Goal: Browse casually: Explore the website without a specific task or goal

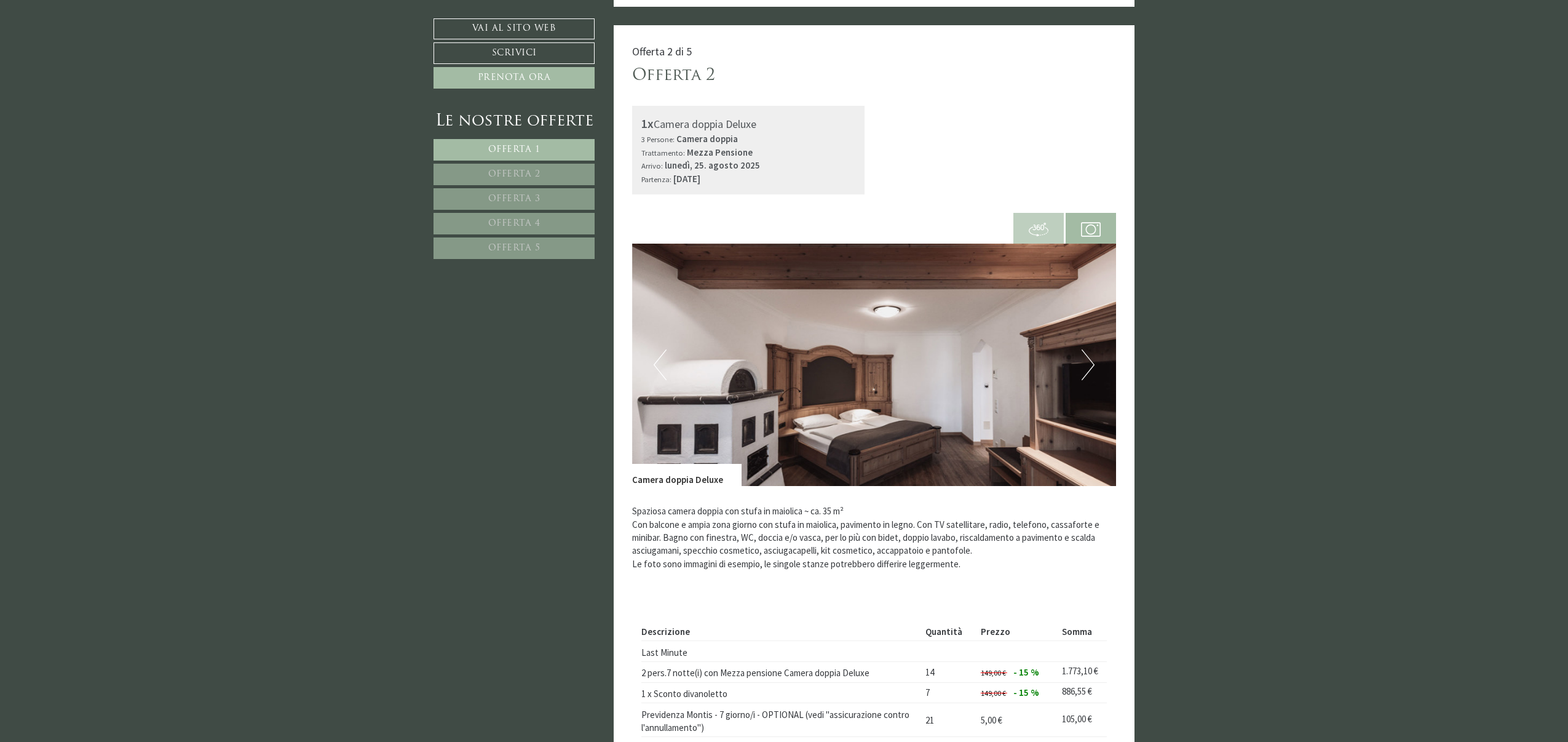
scroll to position [1798, 0]
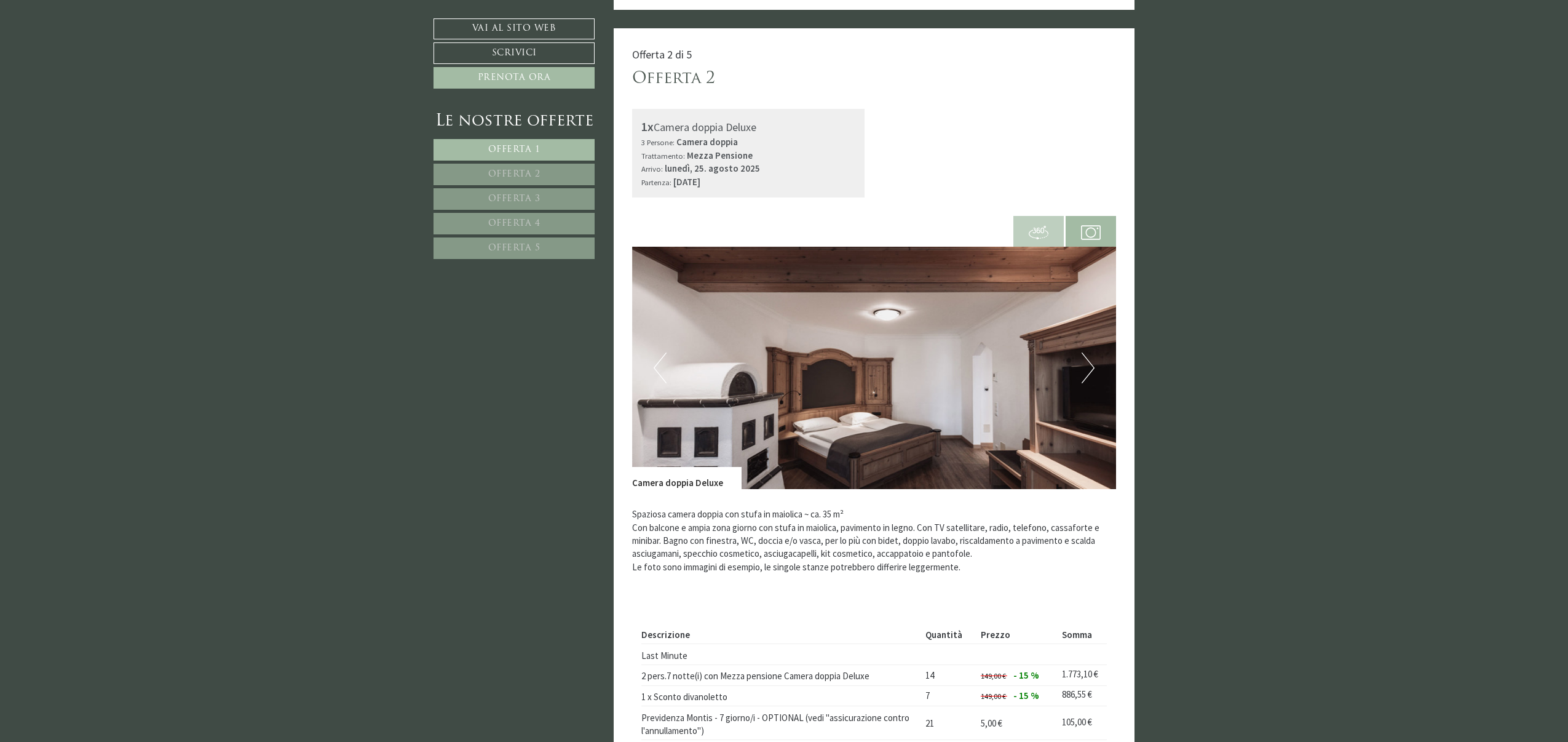
click at [1082, 378] on button "Next" at bounding box center [1088, 368] width 13 height 30
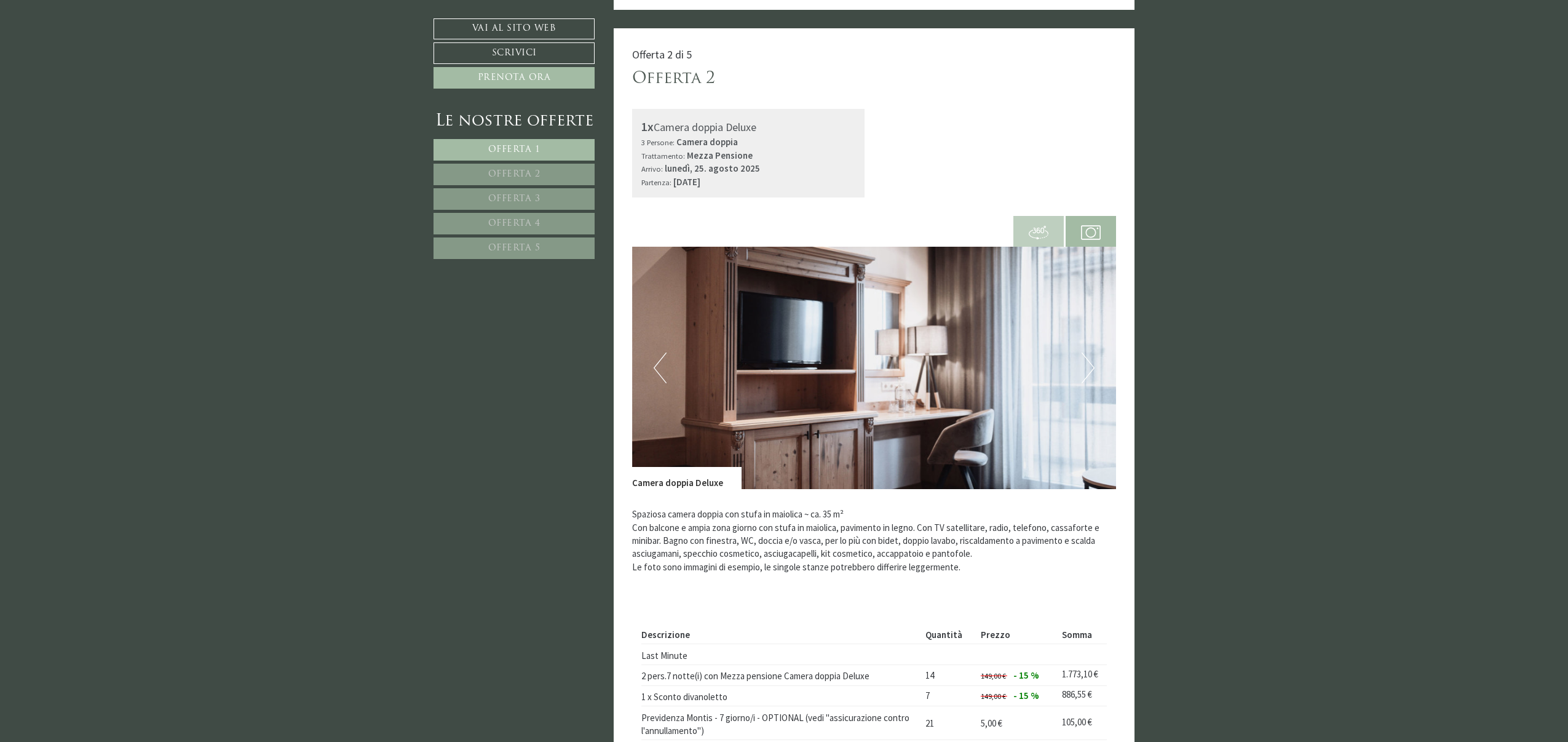
click at [1082, 378] on button "Next" at bounding box center [1088, 368] width 13 height 30
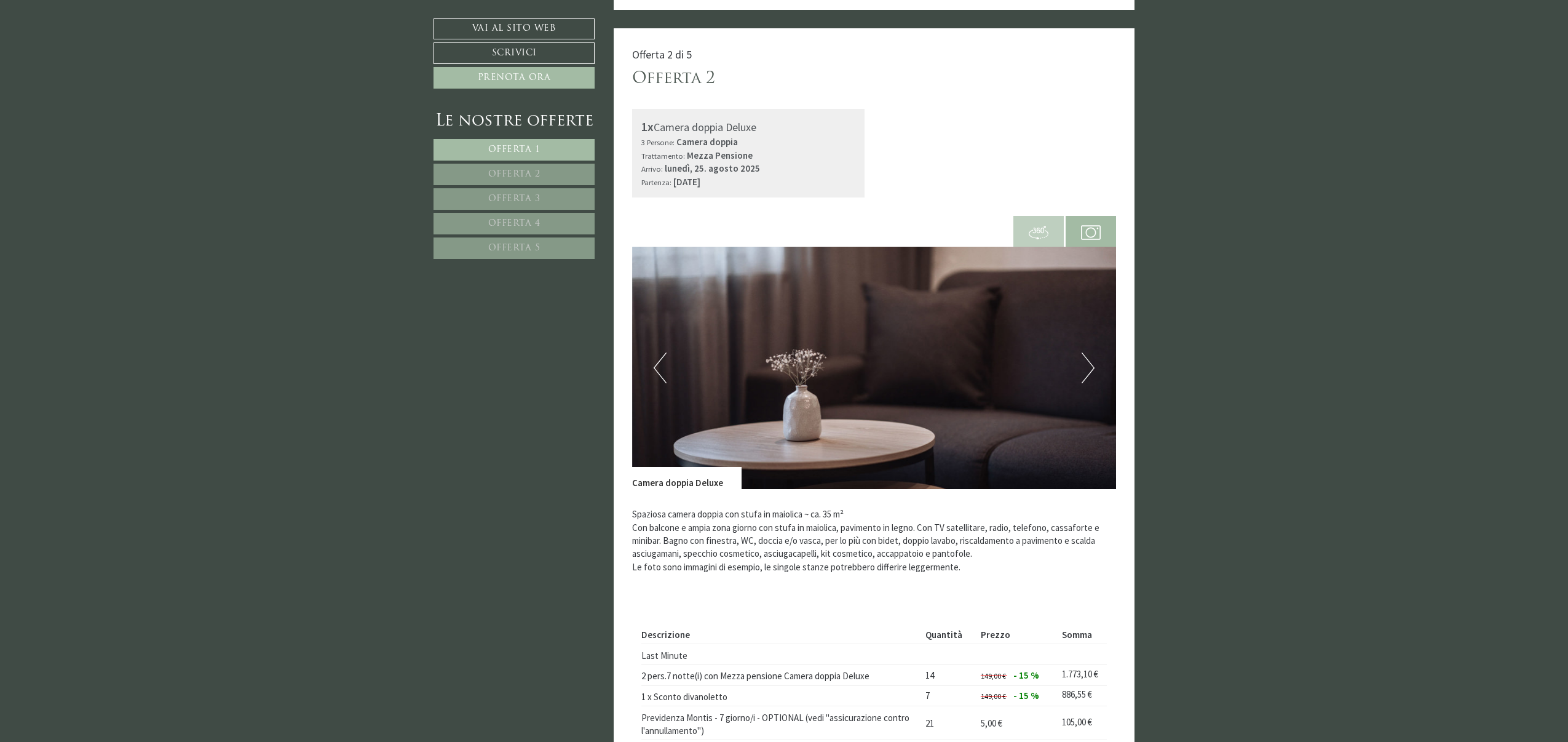
click at [1082, 378] on button "Next" at bounding box center [1088, 368] width 13 height 30
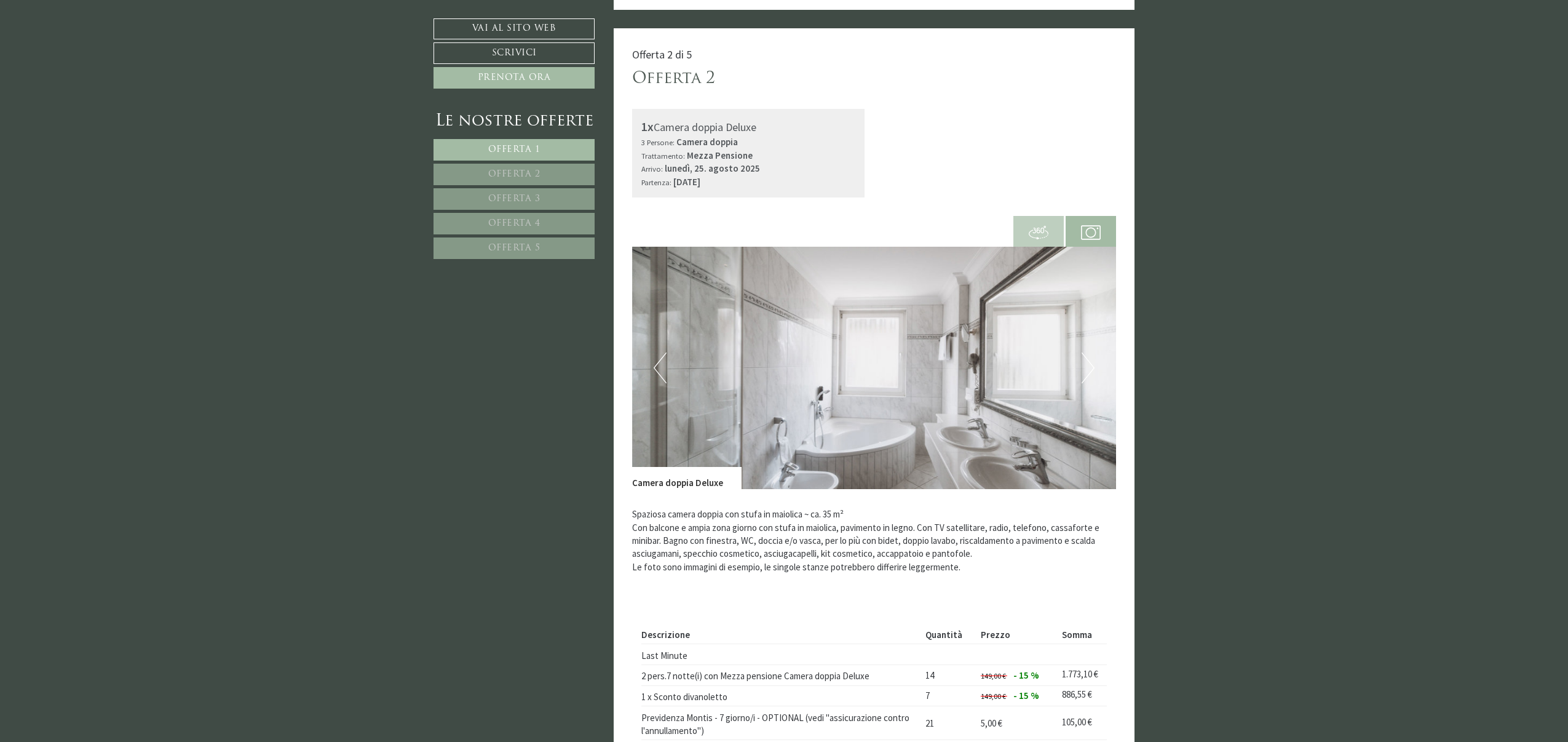
click at [1082, 378] on button "Next" at bounding box center [1088, 368] width 13 height 30
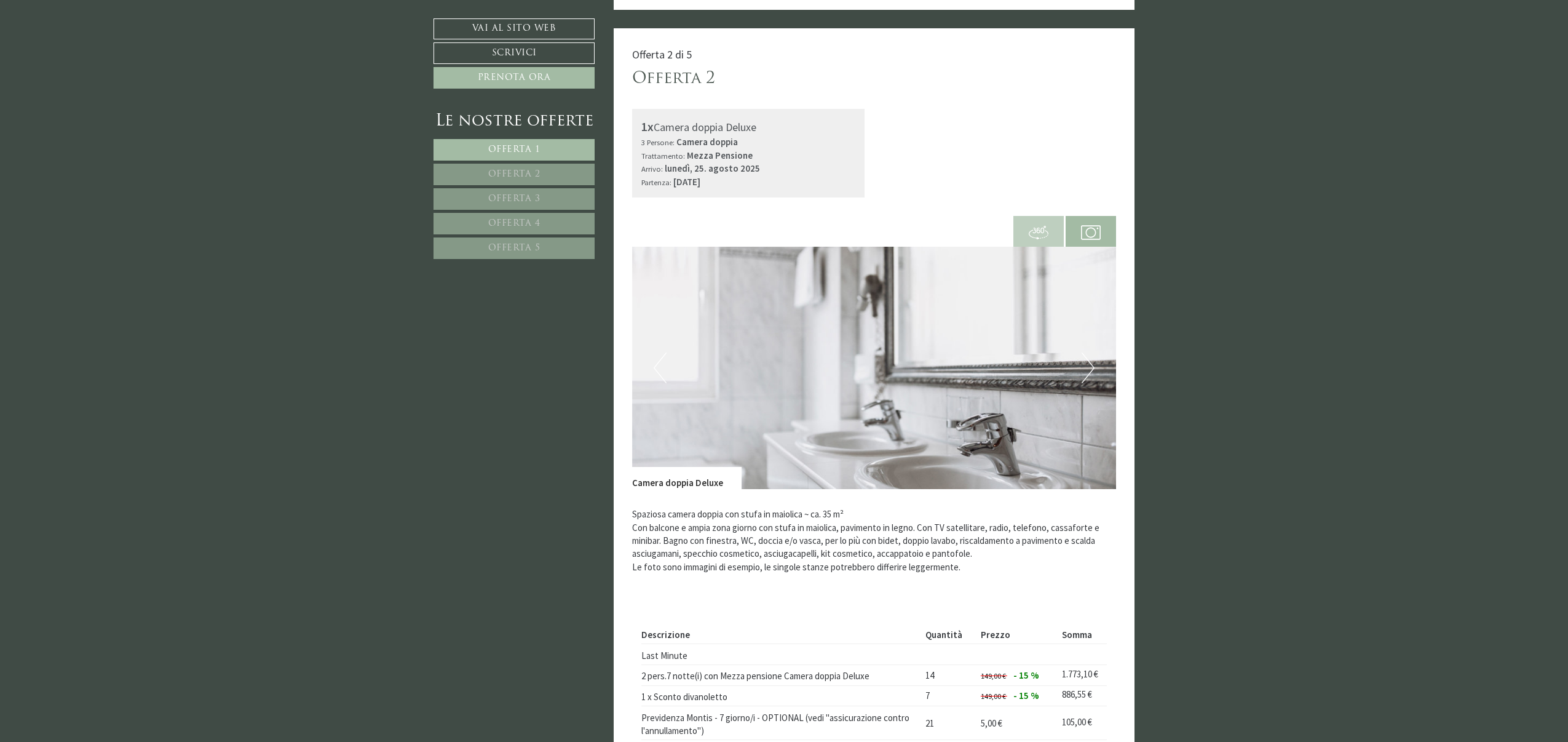
click at [1082, 378] on button "Next" at bounding box center [1088, 368] width 13 height 30
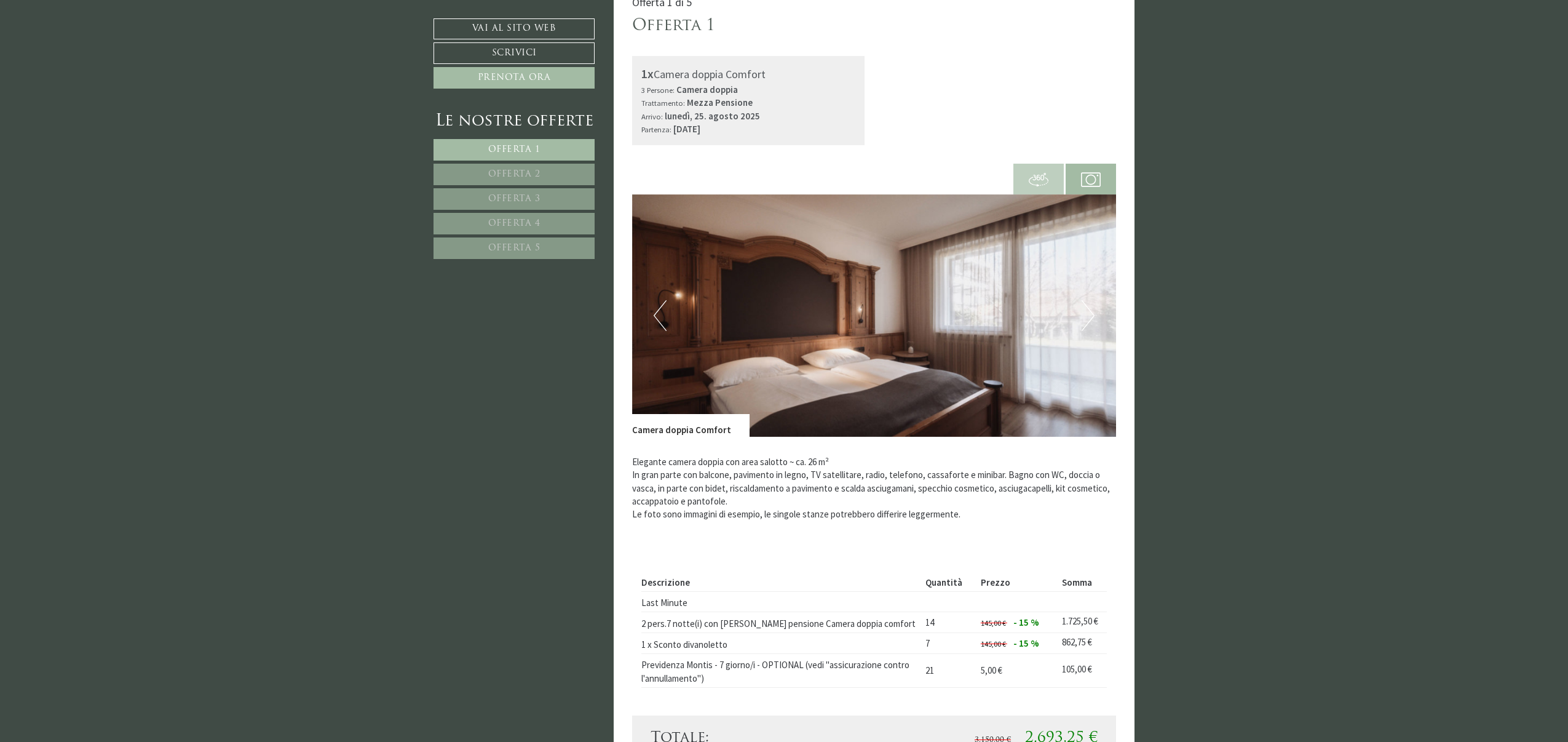
scroll to position [982, 0]
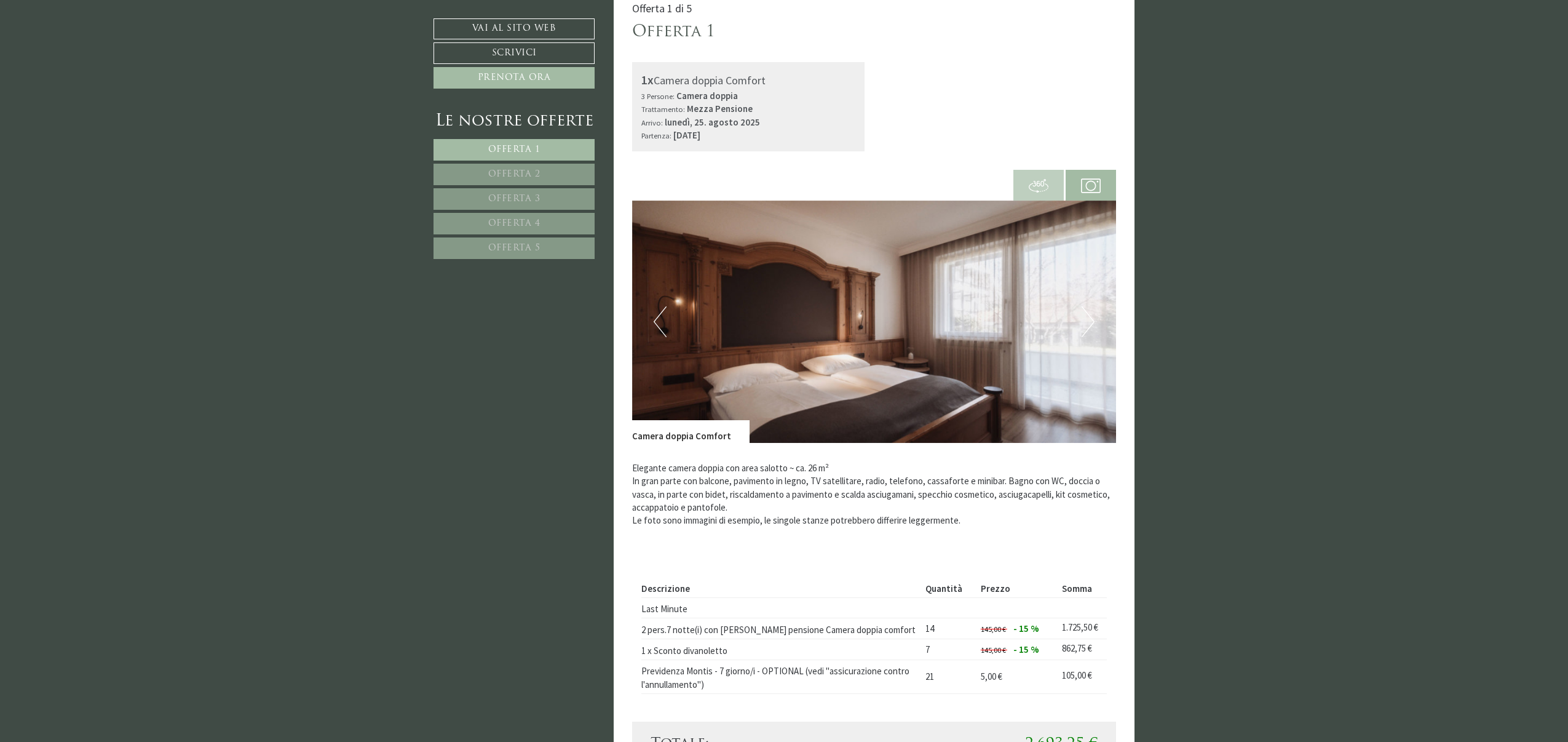
click at [1090, 335] on button "Next" at bounding box center [1088, 321] width 13 height 30
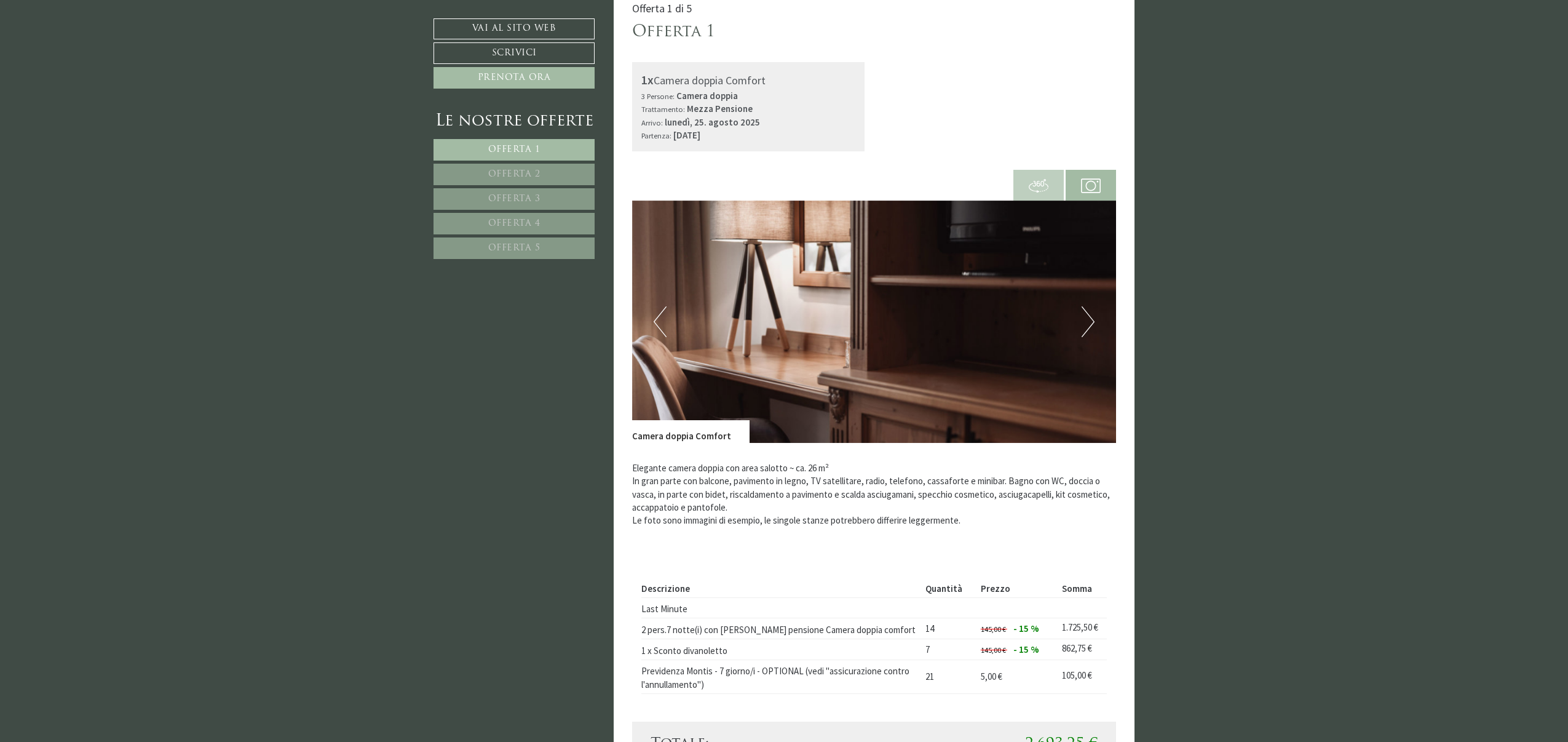
click at [1090, 335] on button "Next" at bounding box center [1088, 321] width 13 height 30
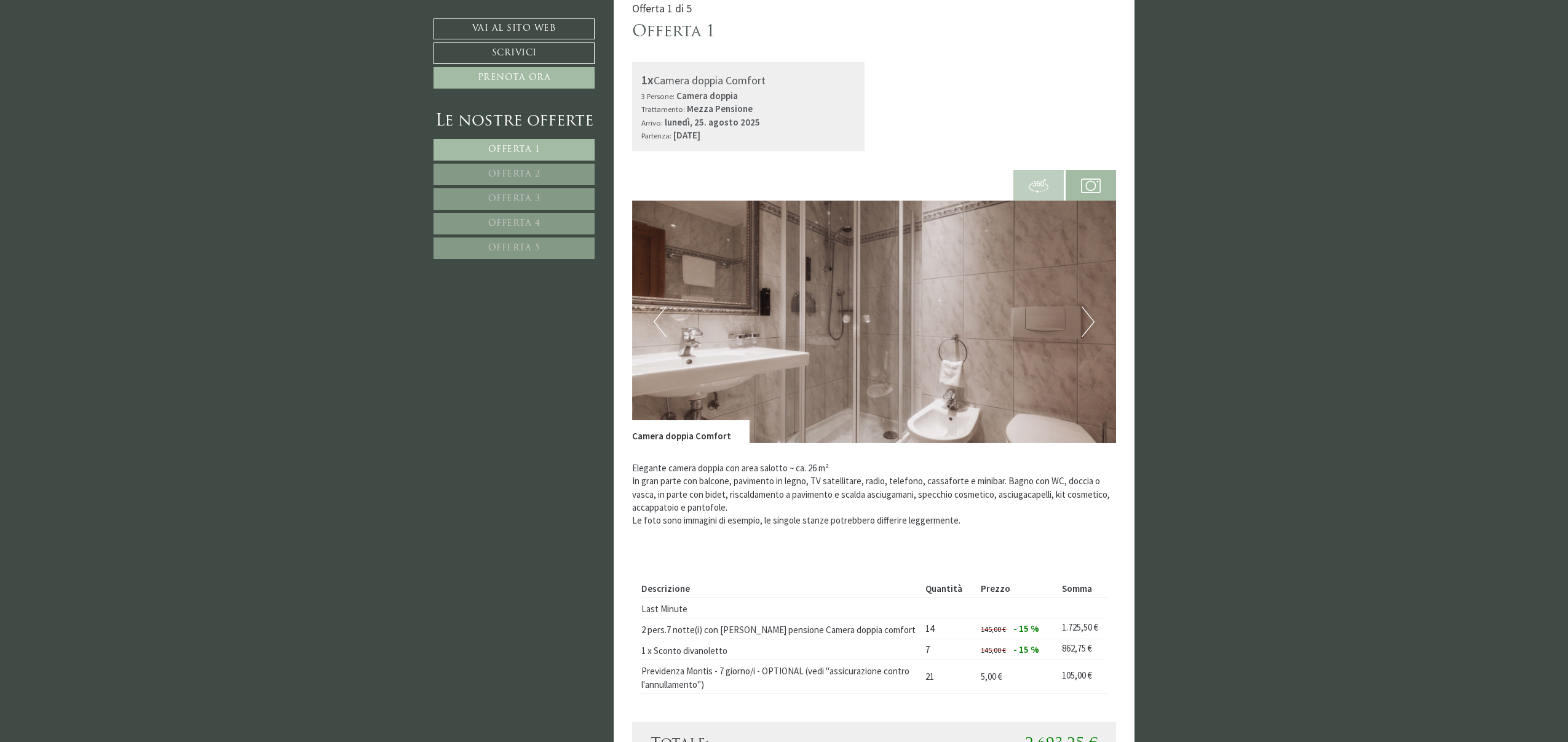
click at [1090, 335] on button "Next" at bounding box center [1088, 321] width 13 height 30
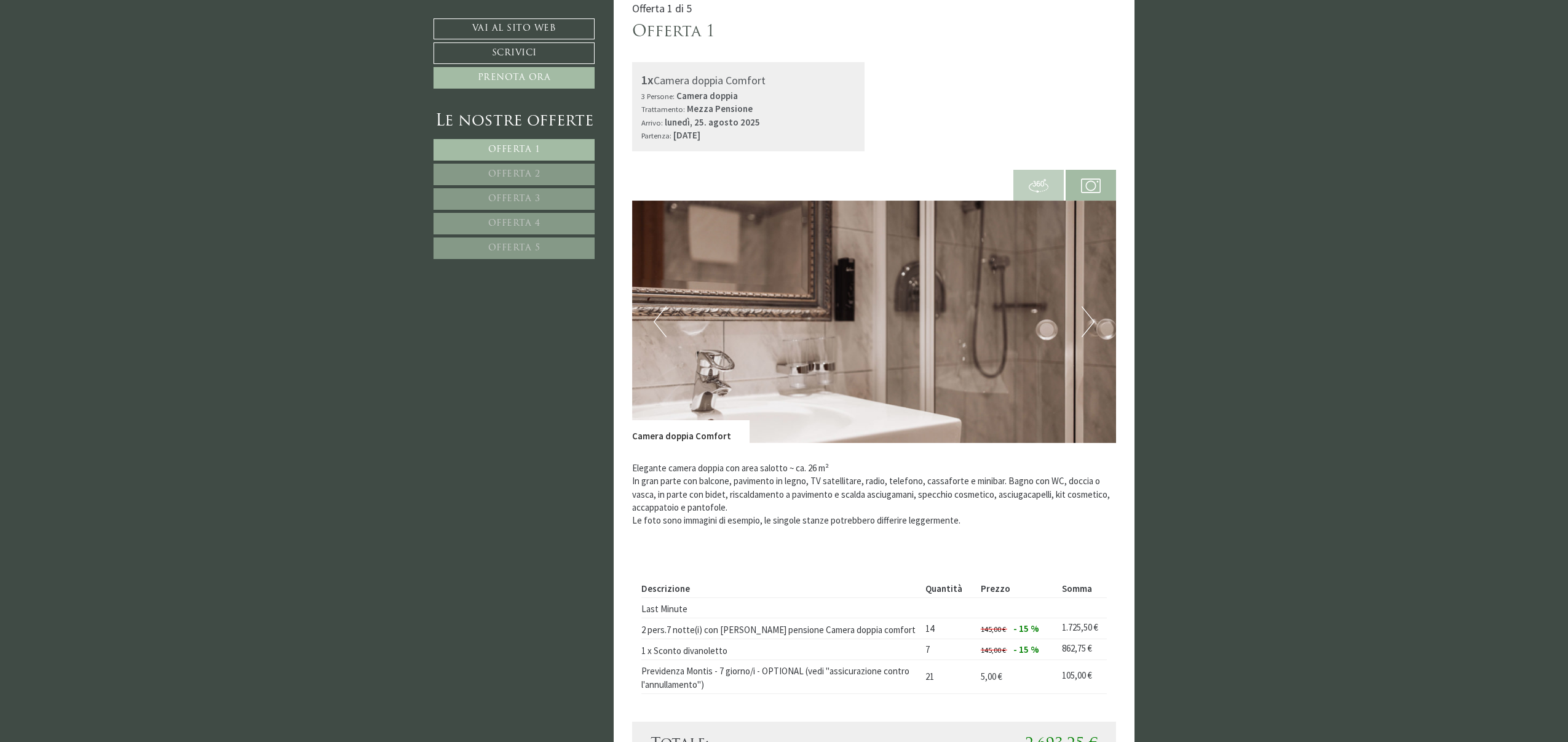
click at [1090, 335] on button "Next" at bounding box center [1088, 321] width 13 height 30
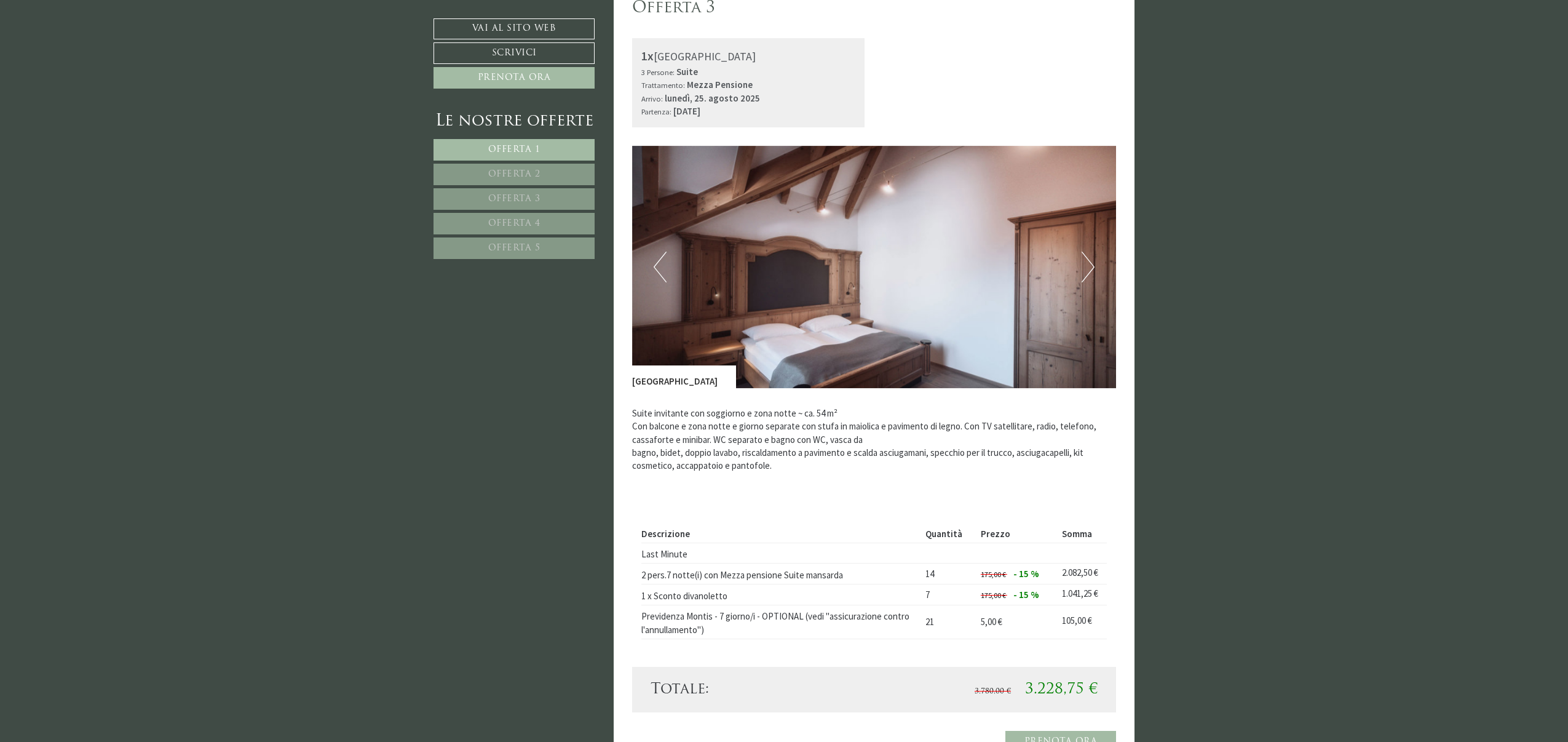
scroll to position [2785, 0]
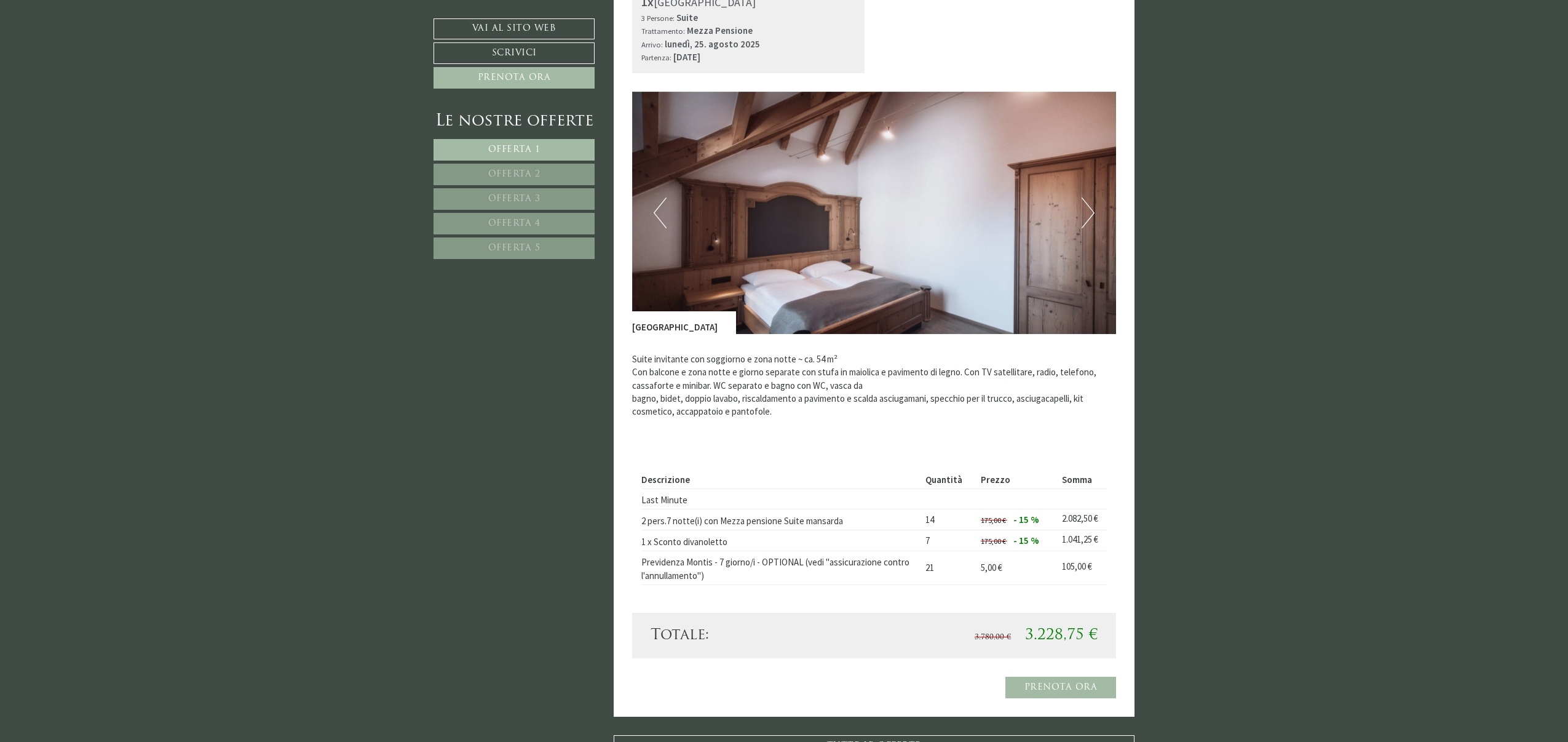
click at [1085, 208] on button "Next" at bounding box center [1088, 213] width 13 height 30
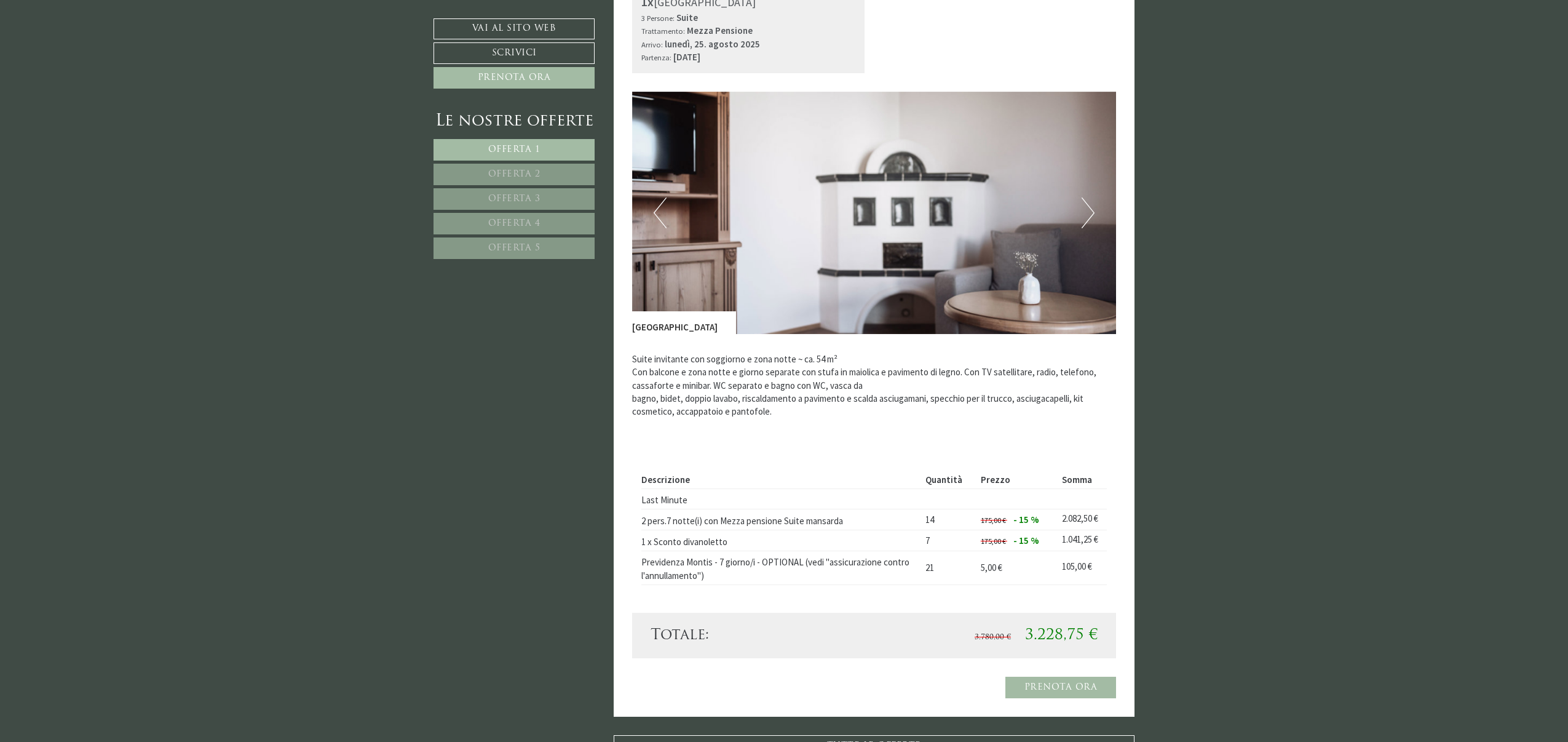
click at [1085, 208] on button "Next" at bounding box center [1088, 213] width 13 height 30
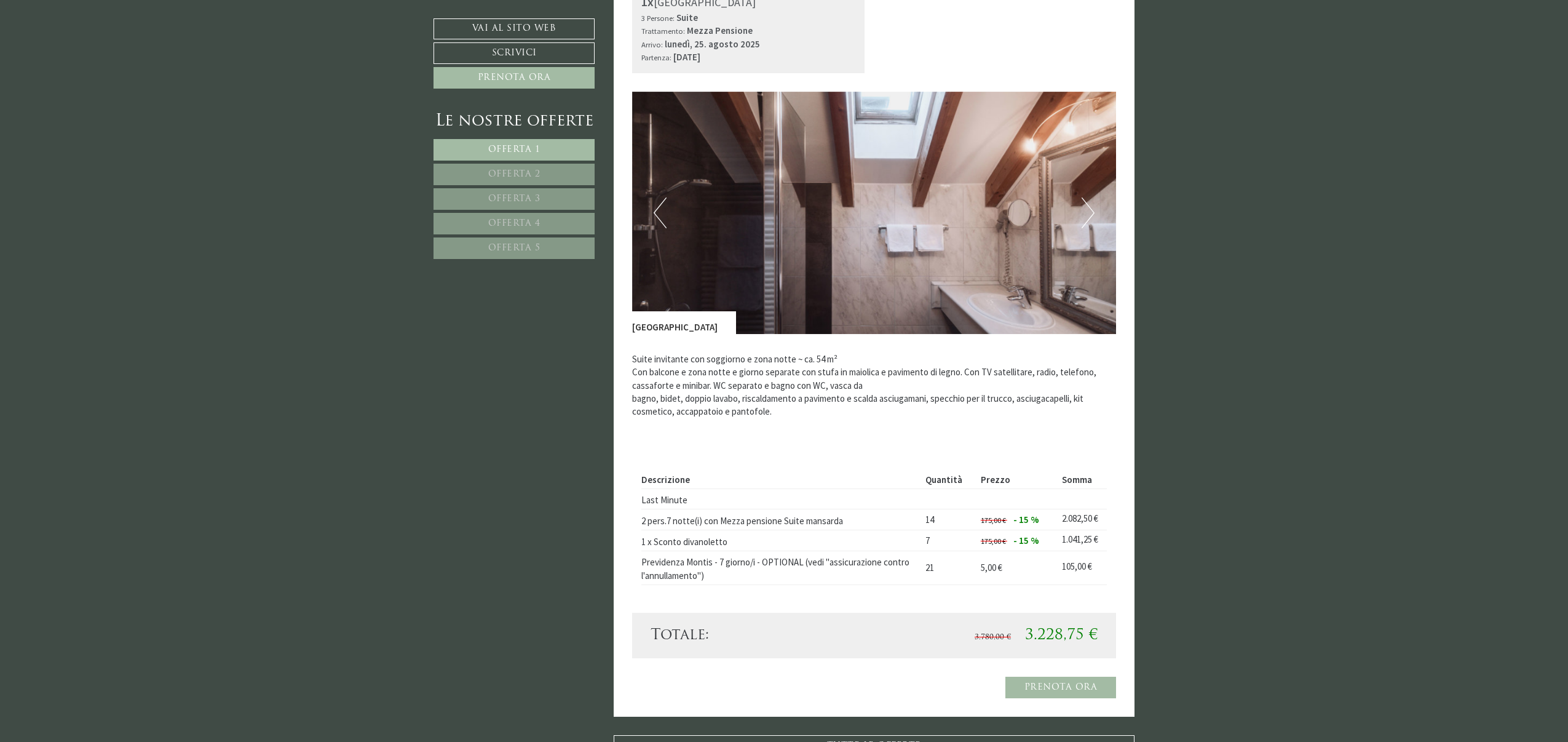
click at [1085, 208] on button "Next" at bounding box center [1088, 213] width 13 height 30
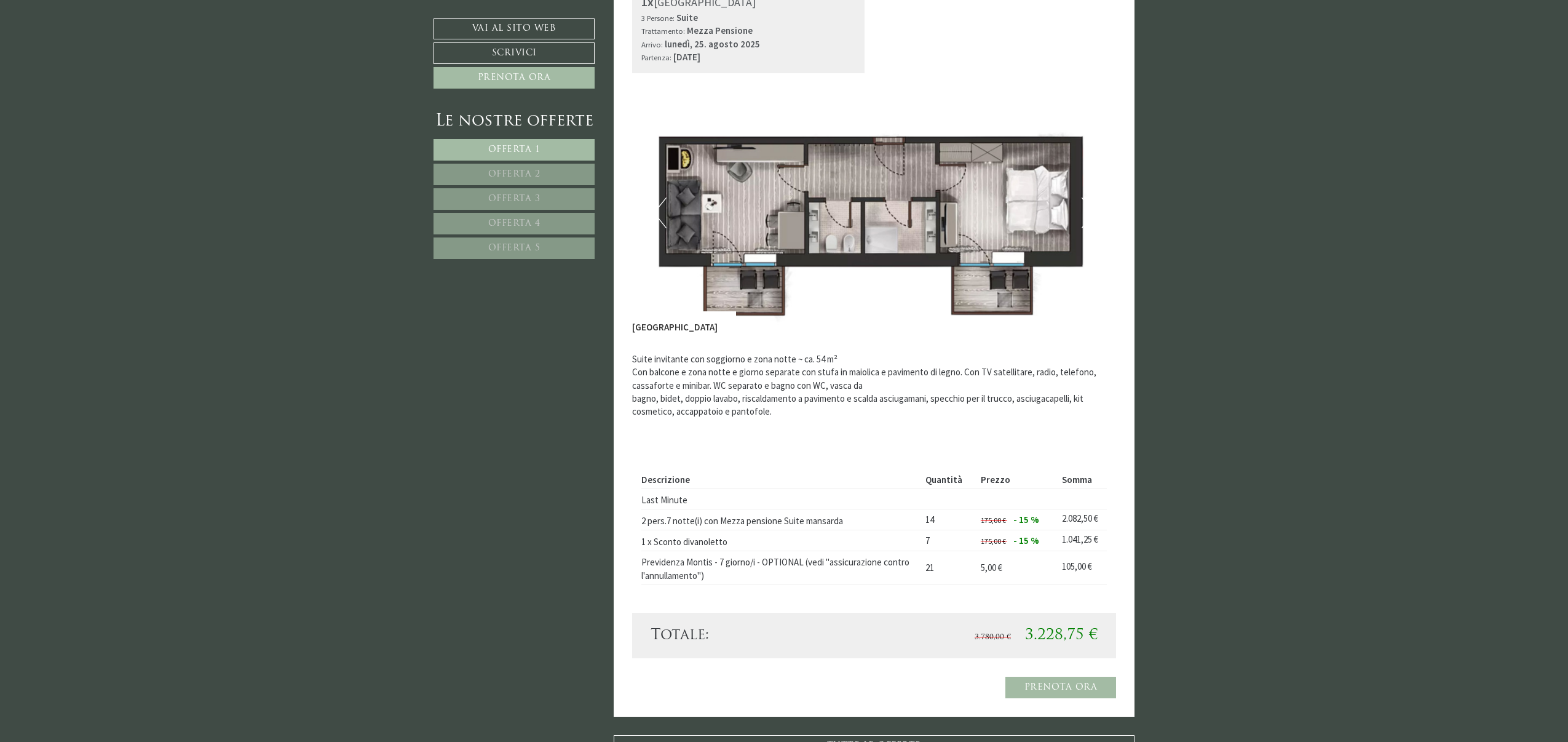
click at [1085, 208] on button "Next" at bounding box center [1088, 213] width 13 height 30
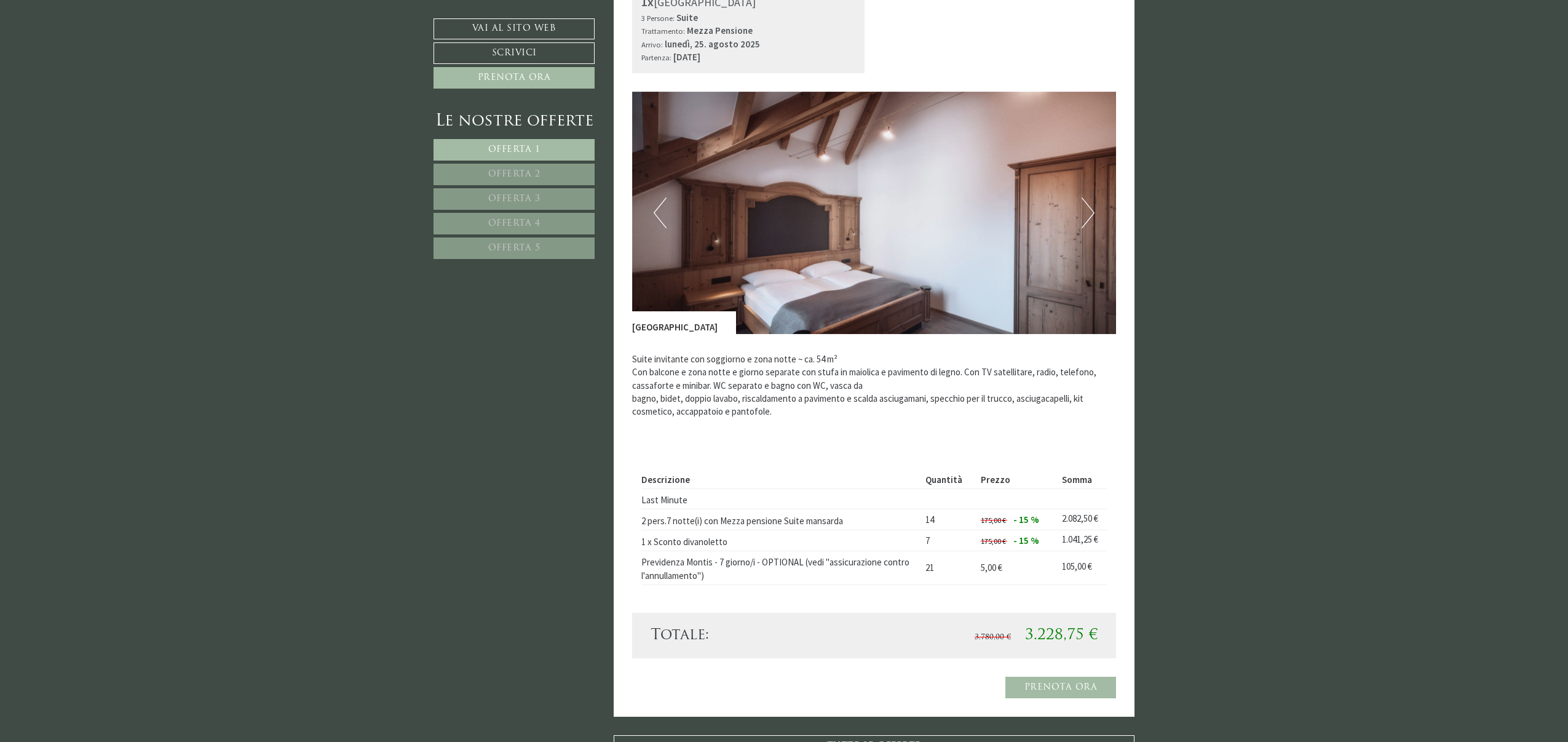
click at [652, 211] on img at bounding box center [874, 213] width 485 height 243
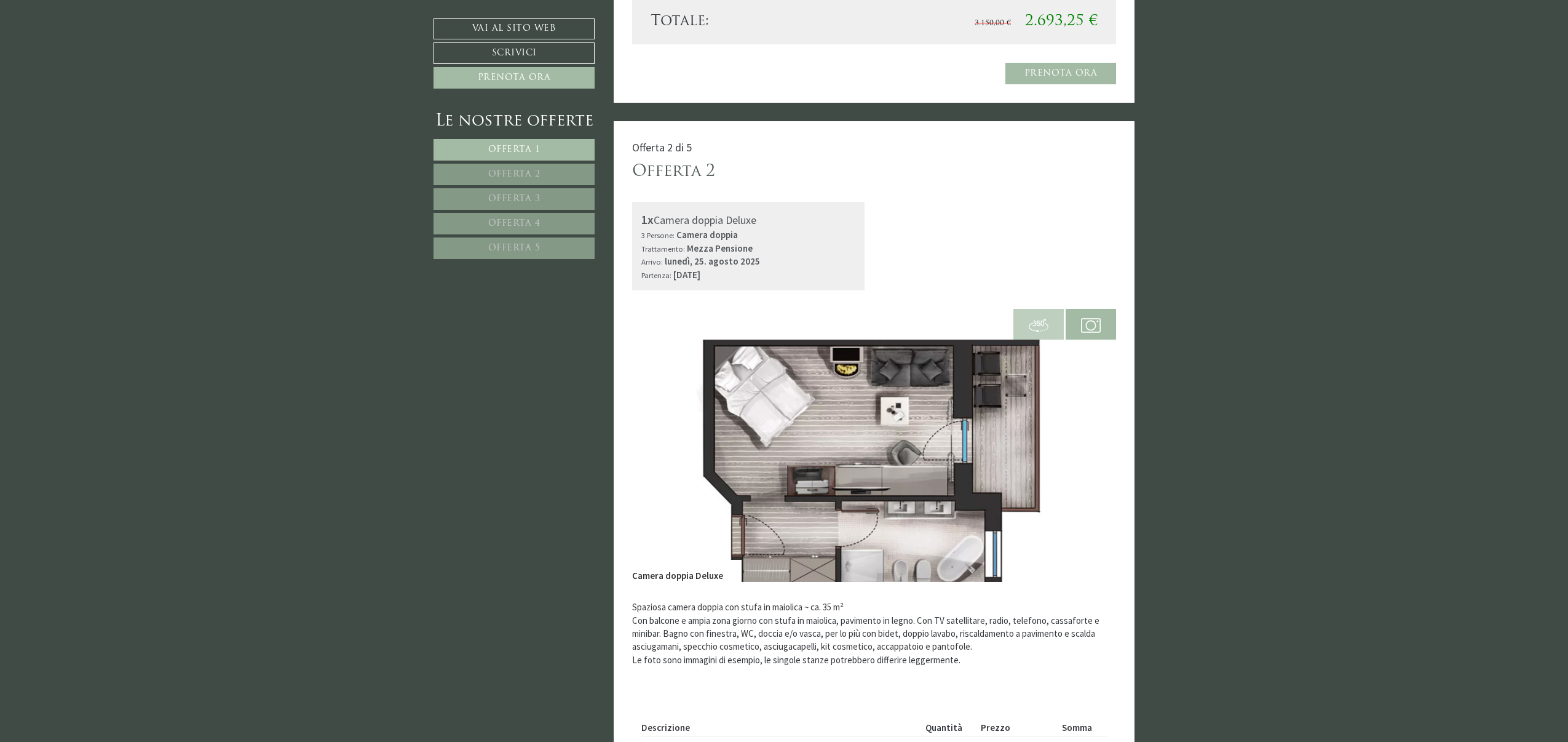
scroll to position [1853, 0]
